Goal: Download file/media

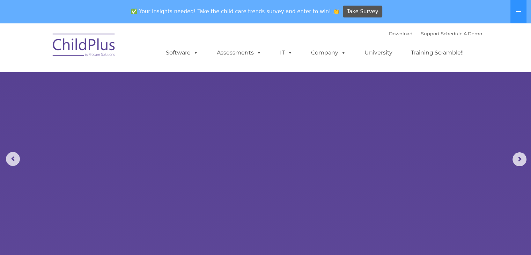
select select "MEDIUM"
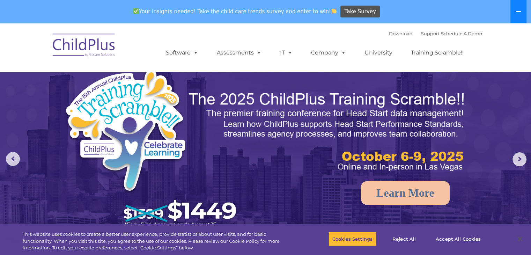
click at [518, 11] on icon at bounding box center [519, 12] width 6 height 6
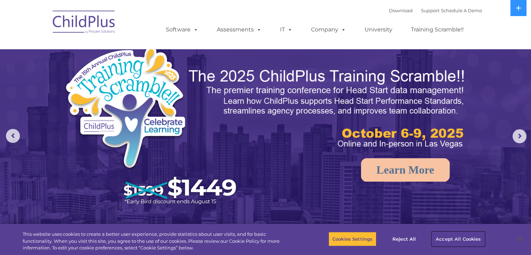
click at [458, 239] on button "Accept All Cookies" at bounding box center [458, 239] width 53 height 15
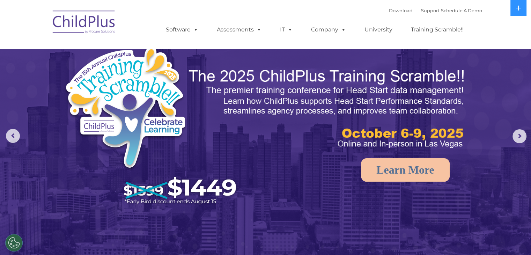
click at [78, 26] on img at bounding box center [84, 23] width 70 height 35
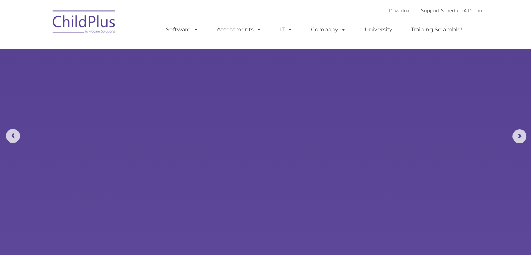
type input ""
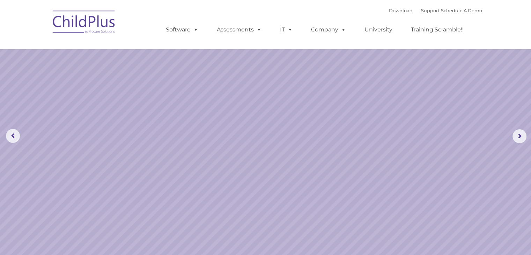
select select "MEDIUM"
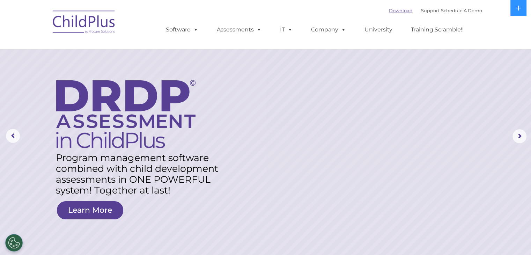
click at [396, 12] on link "Download" at bounding box center [401, 11] width 24 height 6
